Goal: Check status

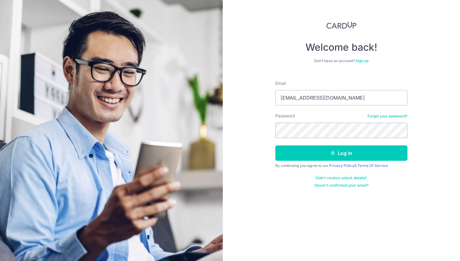
type input "[EMAIL_ADDRESS][DOMAIN_NAME]"
click at [341, 153] on button "Log in" at bounding box center [341, 152] width 132 height 15
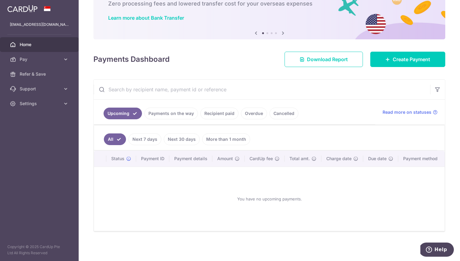
scroll to position [39, 0]
click at [222, 112] on link "Recipient paid" at bounding box center [219, 113] width 38 height 12
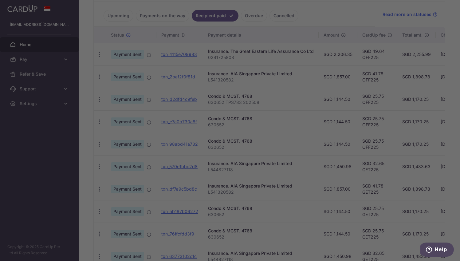
scroll to position [148, 0]
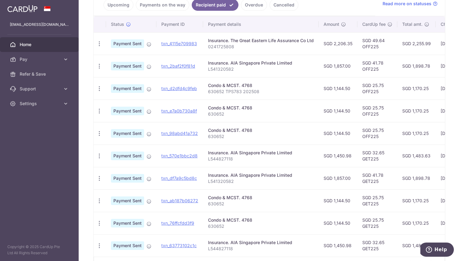
drag, startPoint x: 334, startPoint y: 44, endPoint x: 351, endPoint y: 46, distance: 17.0
click at [351, 46] on td "SGD 2,206.35" at bounding box center [338, 43] width 39 height 22
click at [229, 69] on p "L541320582" at bounding box center [261, 69] width 106 height 6
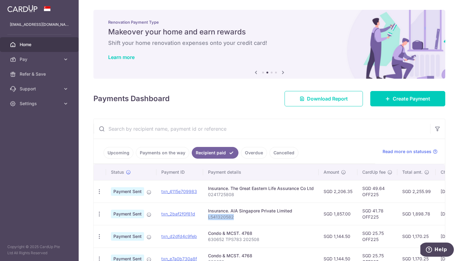
scroll to position [0, 0]
